Goal: Transaction & Acquisition: Book appointment/travel/reservation

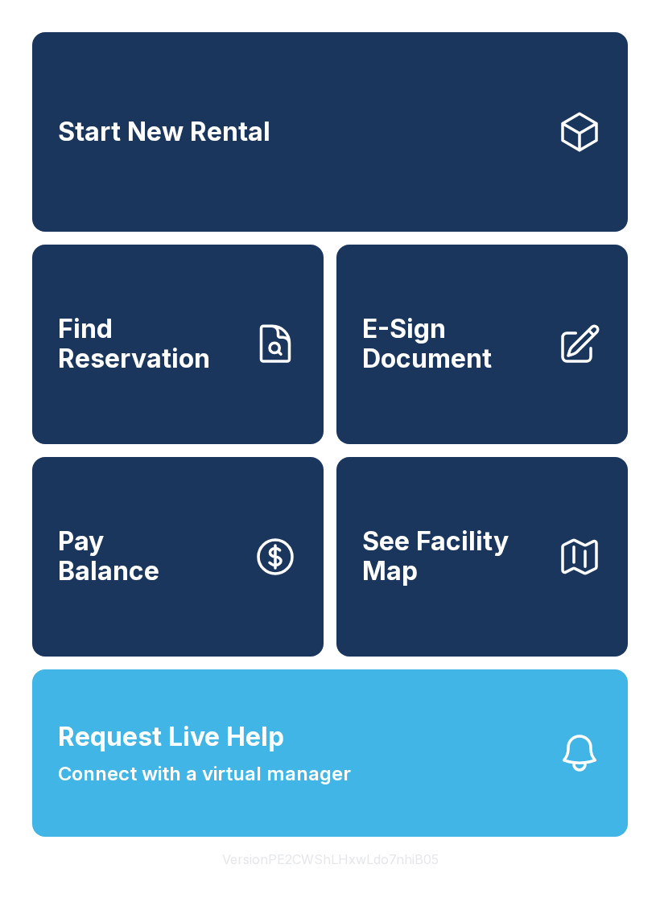
click at [500, 146] on link "Start New Rental" at bounding box center [329, 132] width 595 height 200
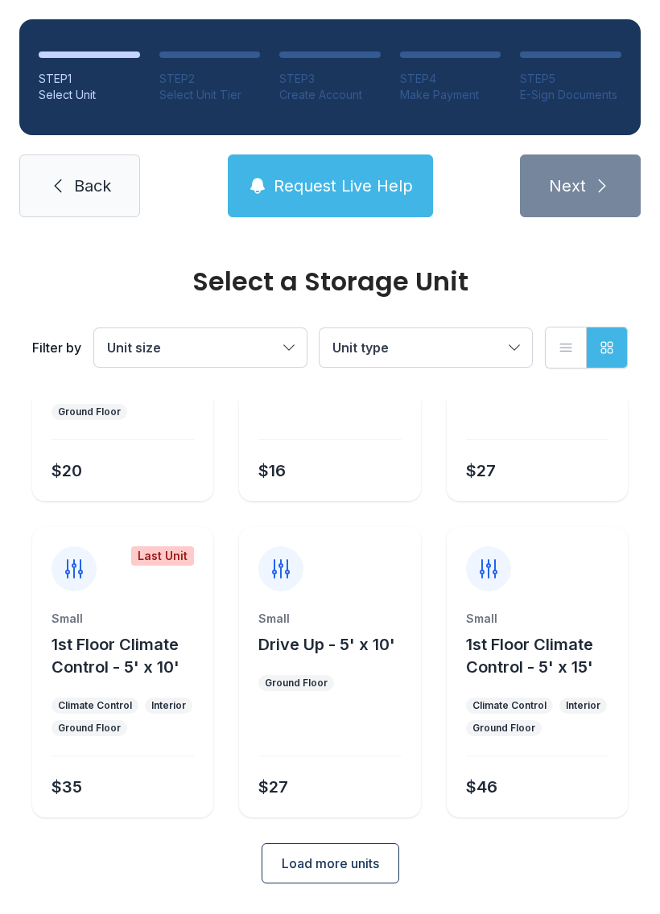
scroll to position [191, 0]
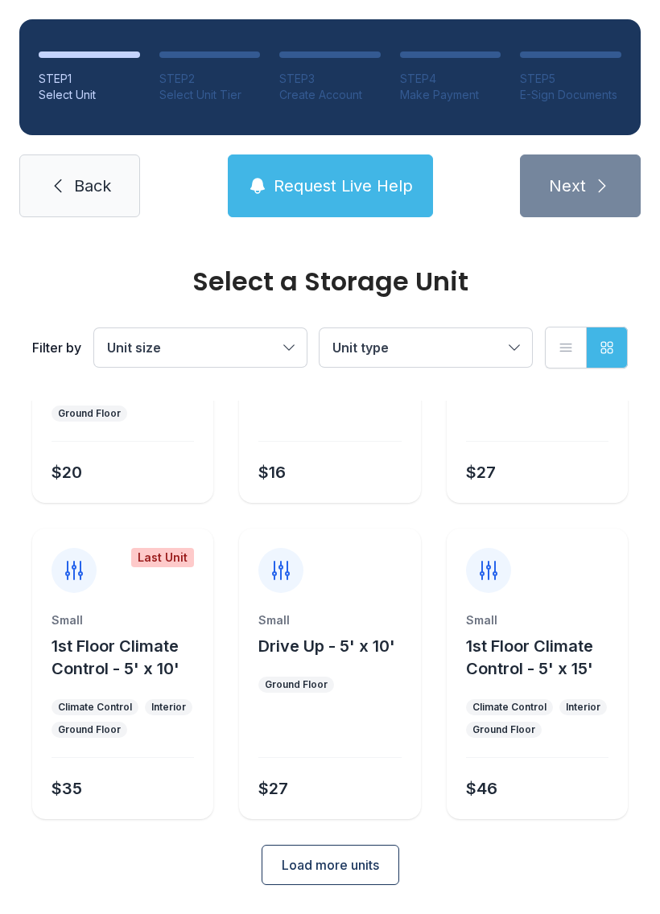
click at [379, 190] on span "Request Live Help" at bounding box center [343, 186] width 139 height 23
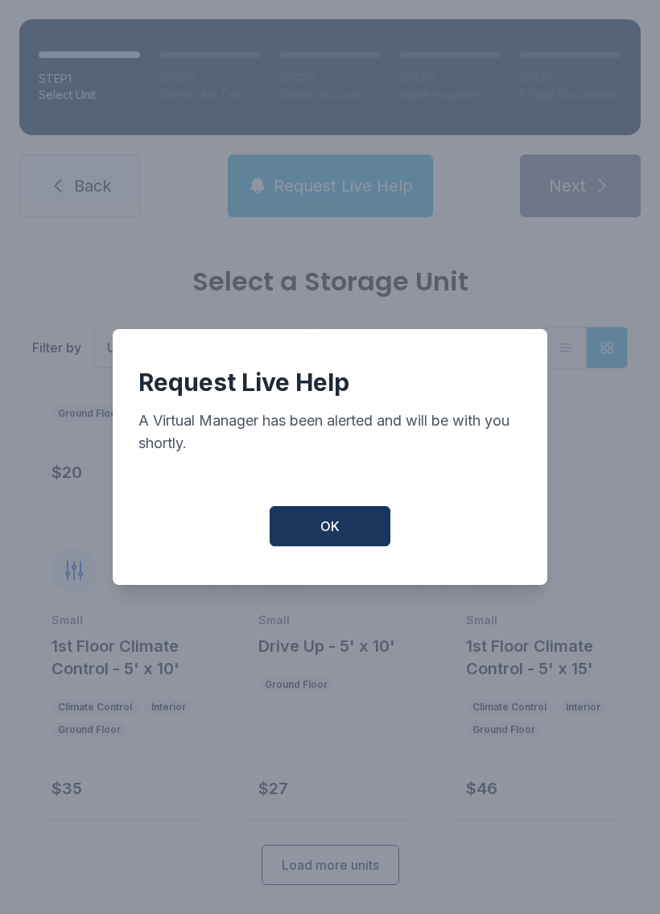
click at [367, 534] on button "OK" at bounding box center [330, 526] width 121 height 40
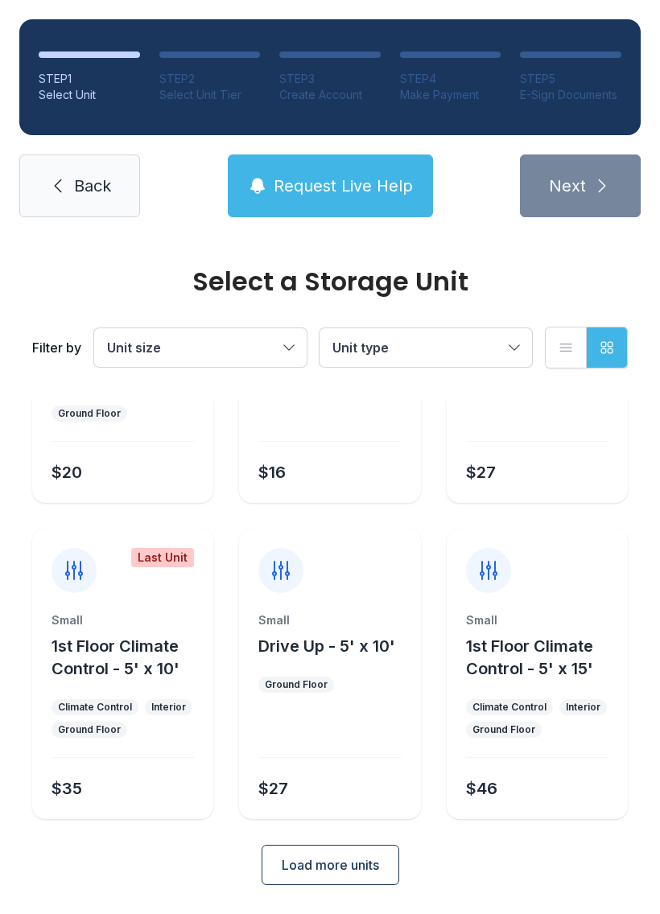
click at [99, 187] on span "Back" at bounding box center [92, 186] width 37 height 23
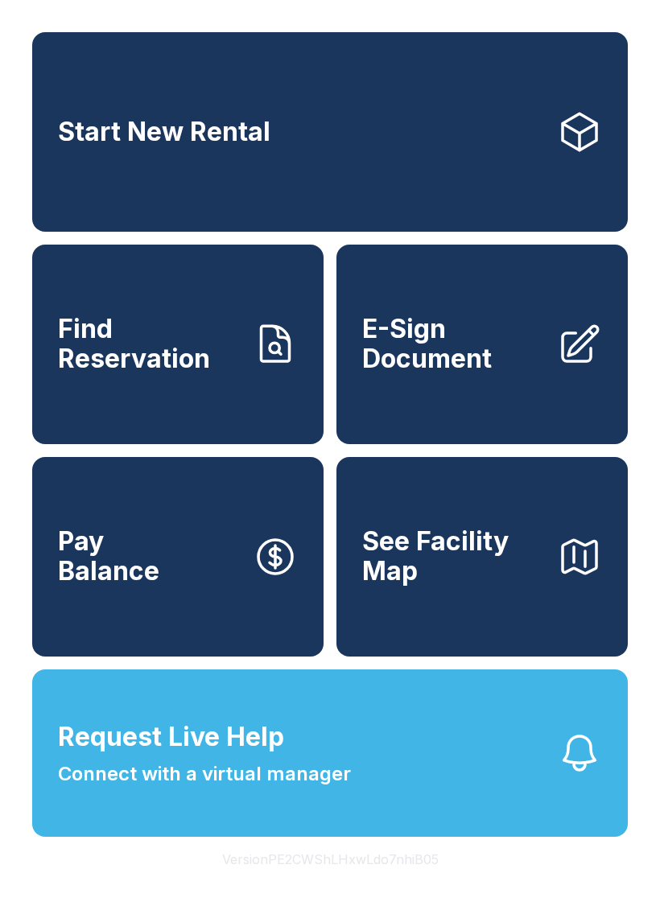
click at [471, 373] on span "E-Sign Document" at bounding box center [453, 344] width 182 height 59
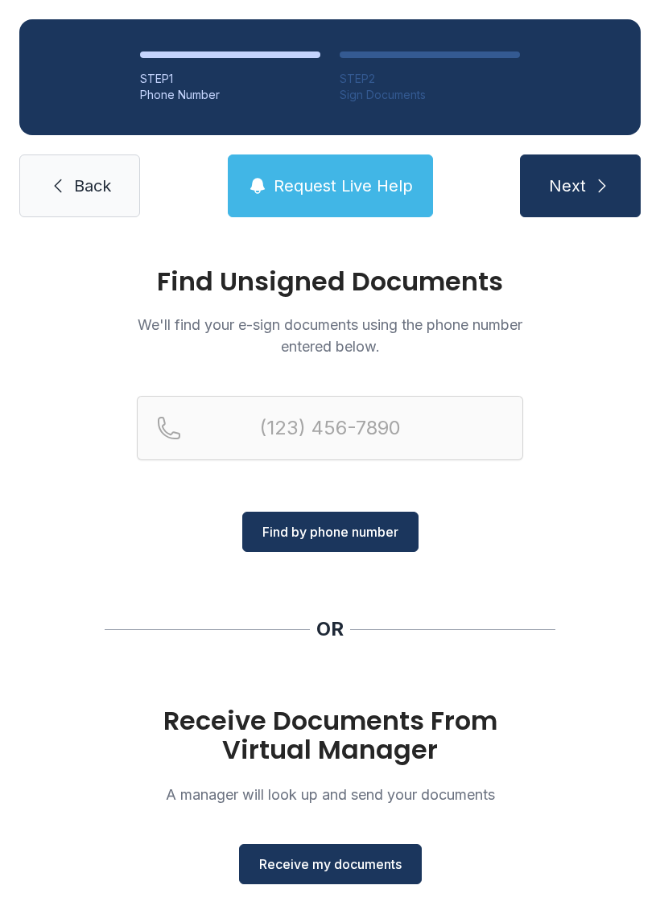
click at [331, 854] on button "Receive my documents" at bounding box center [330, 864] width 183 height 40
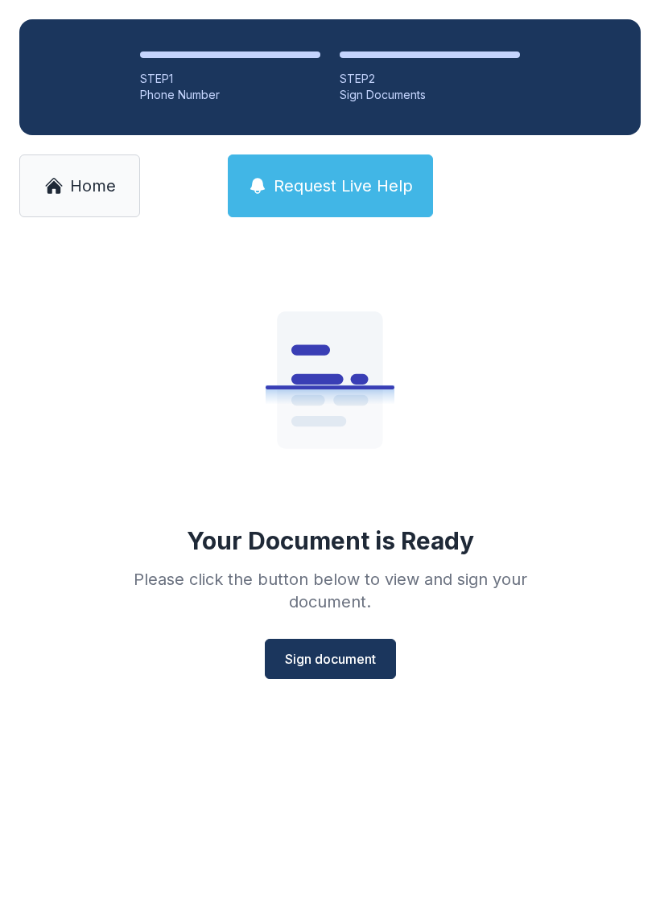
click at [336, 660] on span "Sign document" at bounding box center [330, 658] width 91 height 19
click at [346, 653] on span "Sign document" at bounding box center [330, 658] width 91 height 19
